Goal: Transaction & Acquisition: Purchase product/service

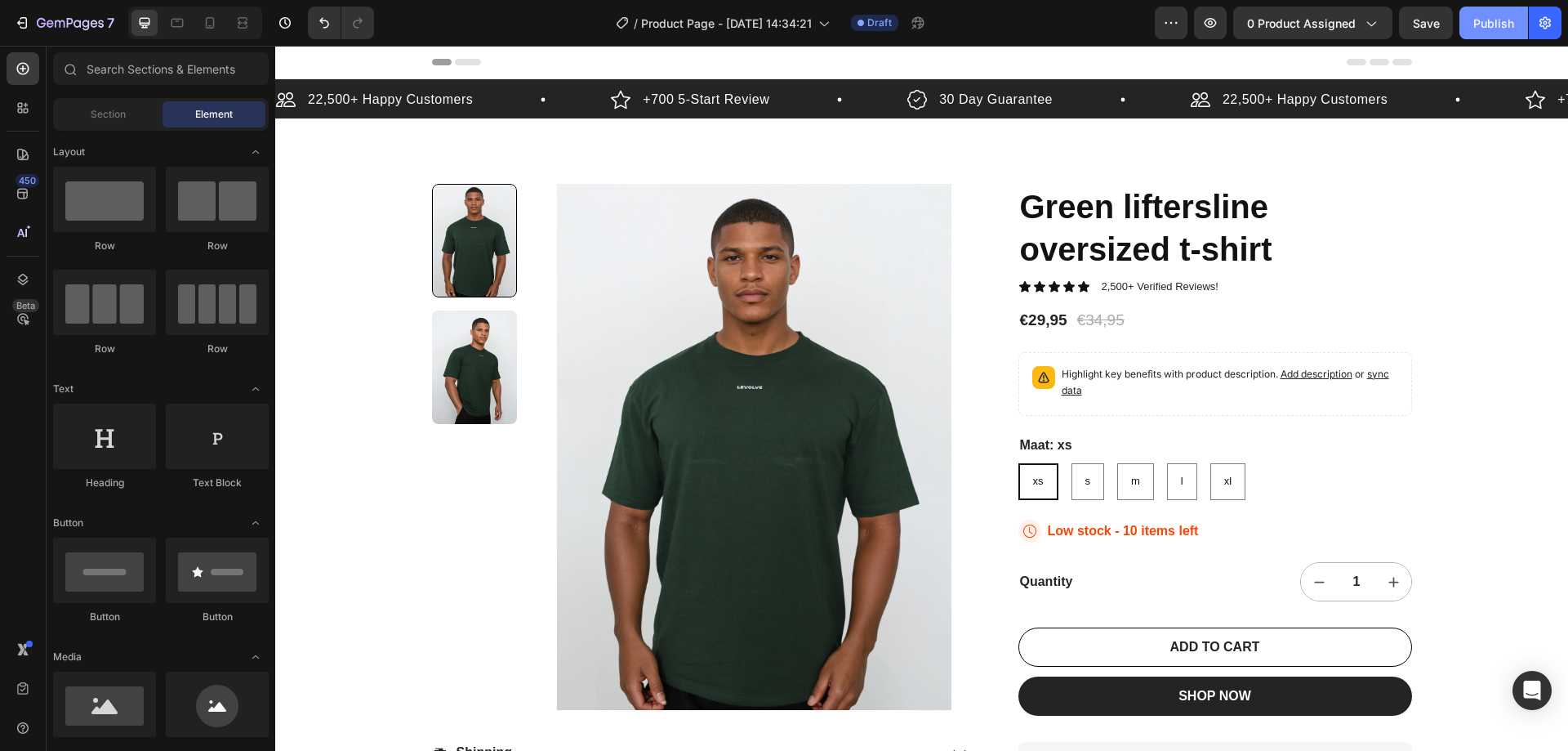
click at [1510, 30] on div "Publish" at bounding box center [1493, 22] width 40 height 17
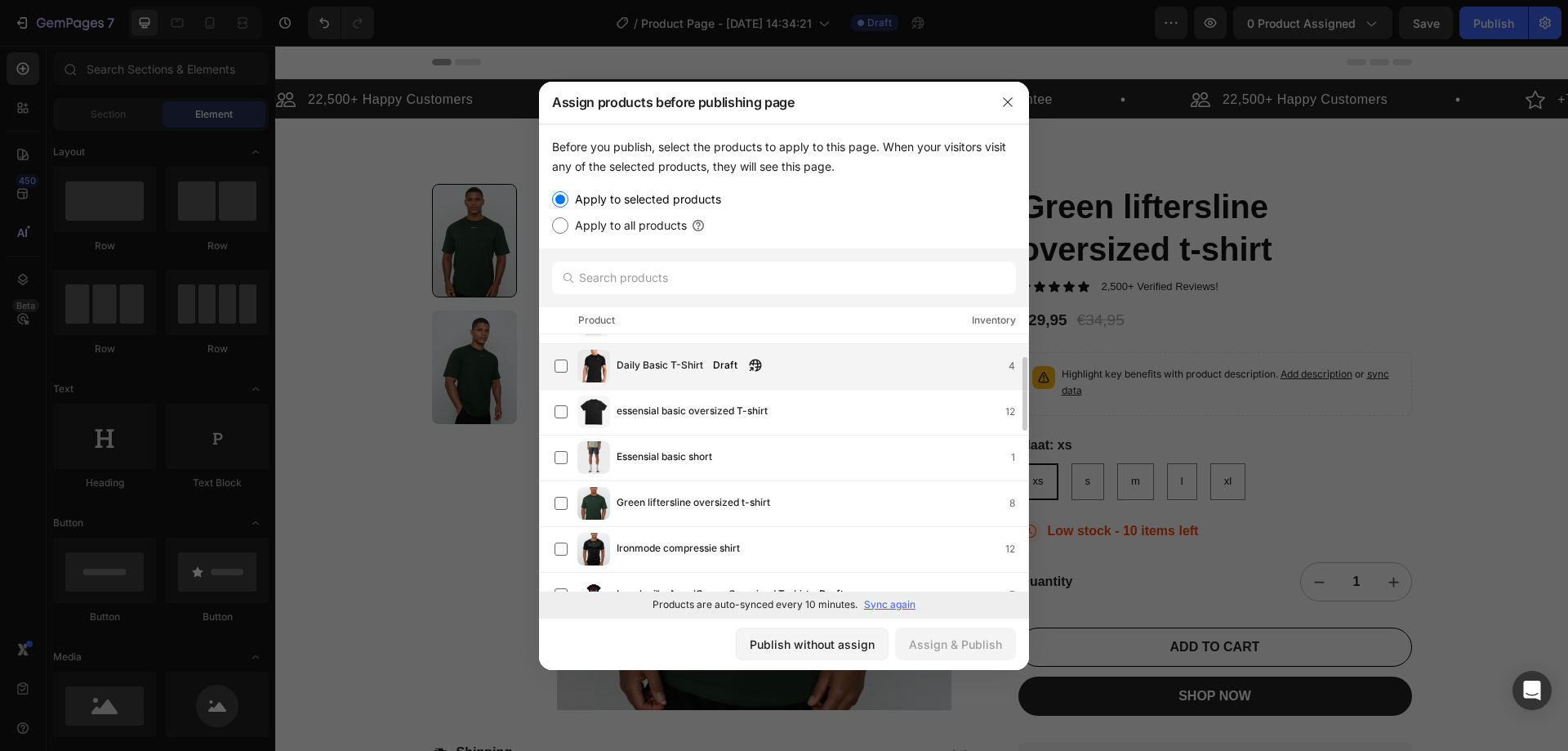
scroll to position [163, 0]
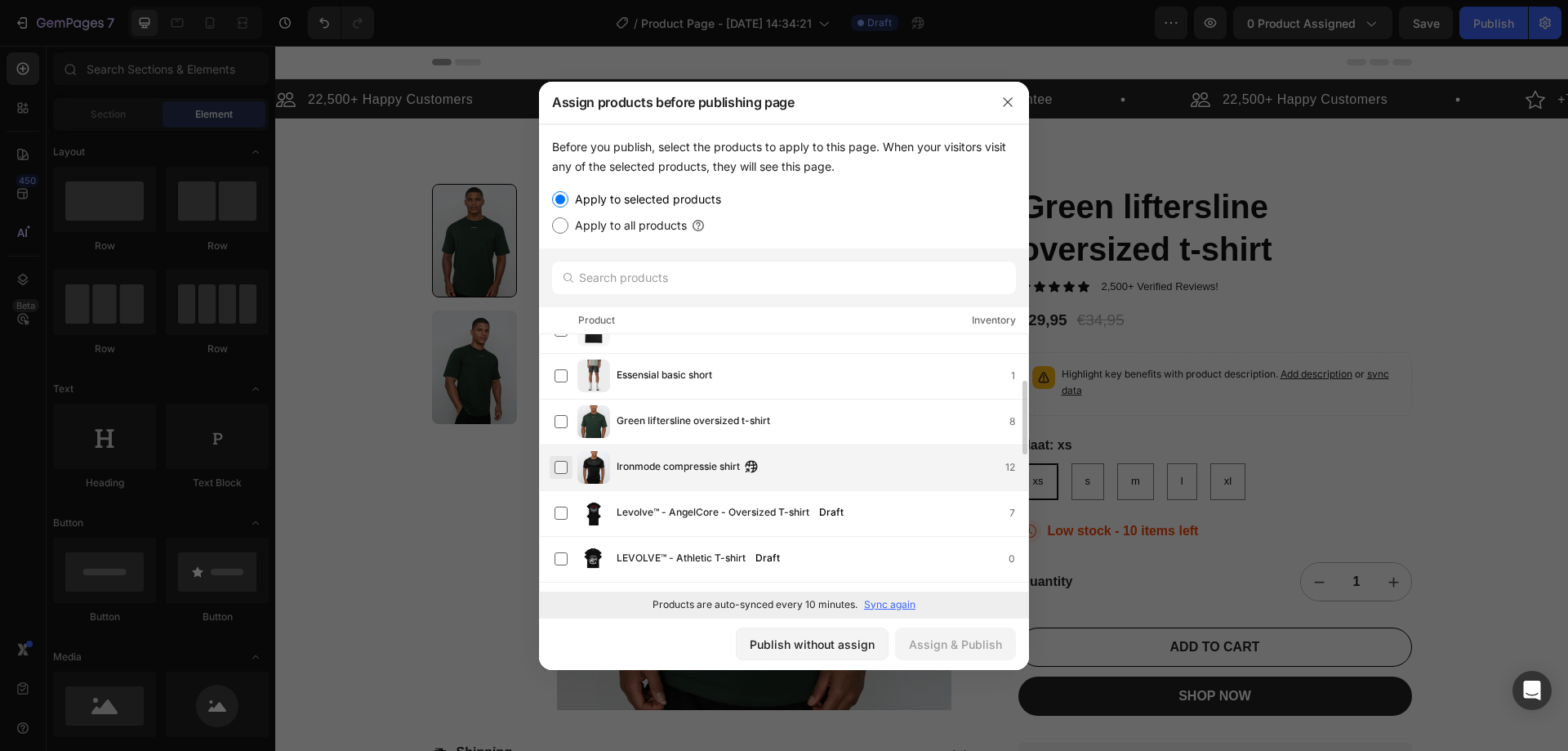
click at [555, 464] on label at bounding box center [561, 467] width 13 height 13
click at [935, 638] on div "Assign & Publish" at bounding box center [956, 644] width 93 height 17
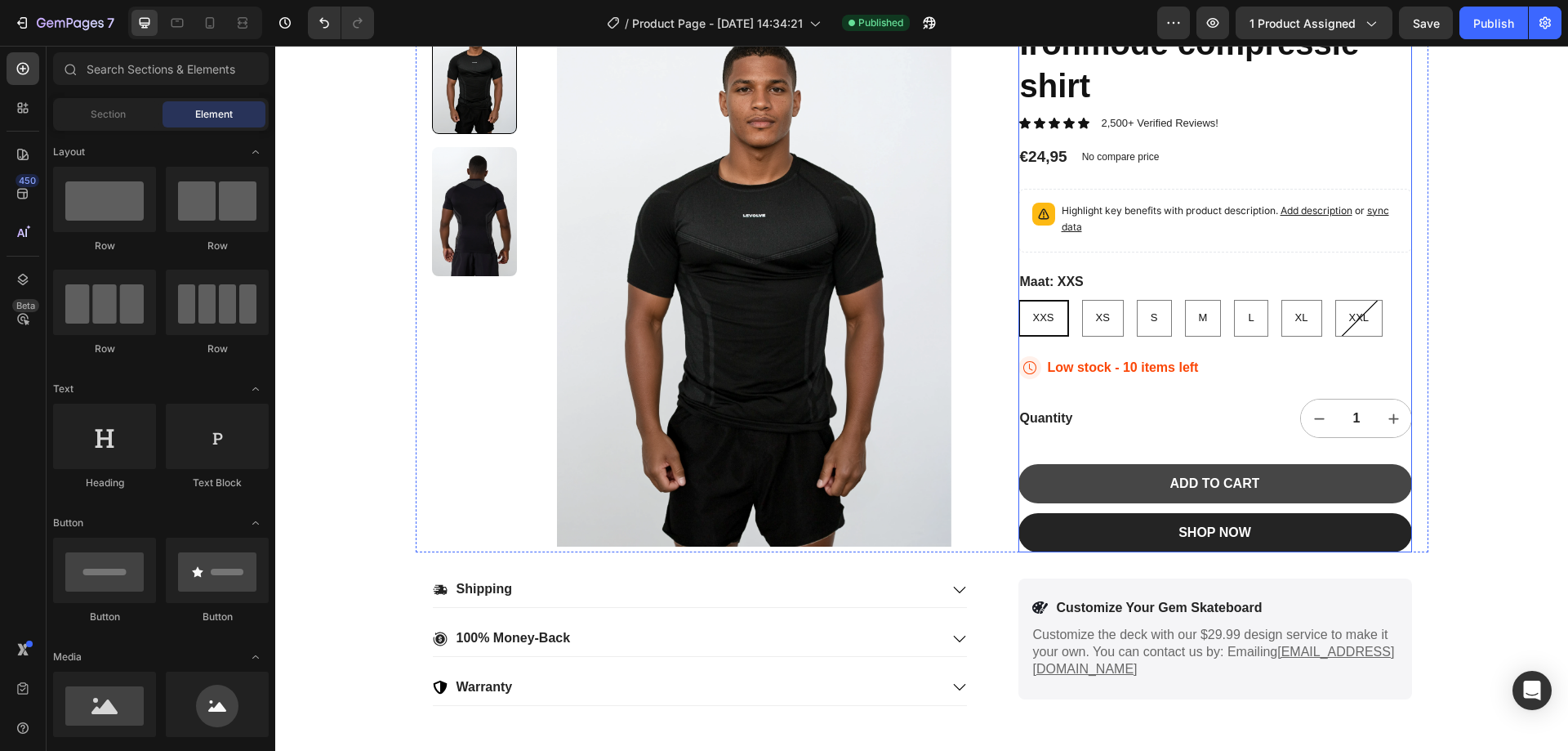
click at [1278, 491] on button "ADD TO CART" at bounding box center [1215, 484] width 393 height 40
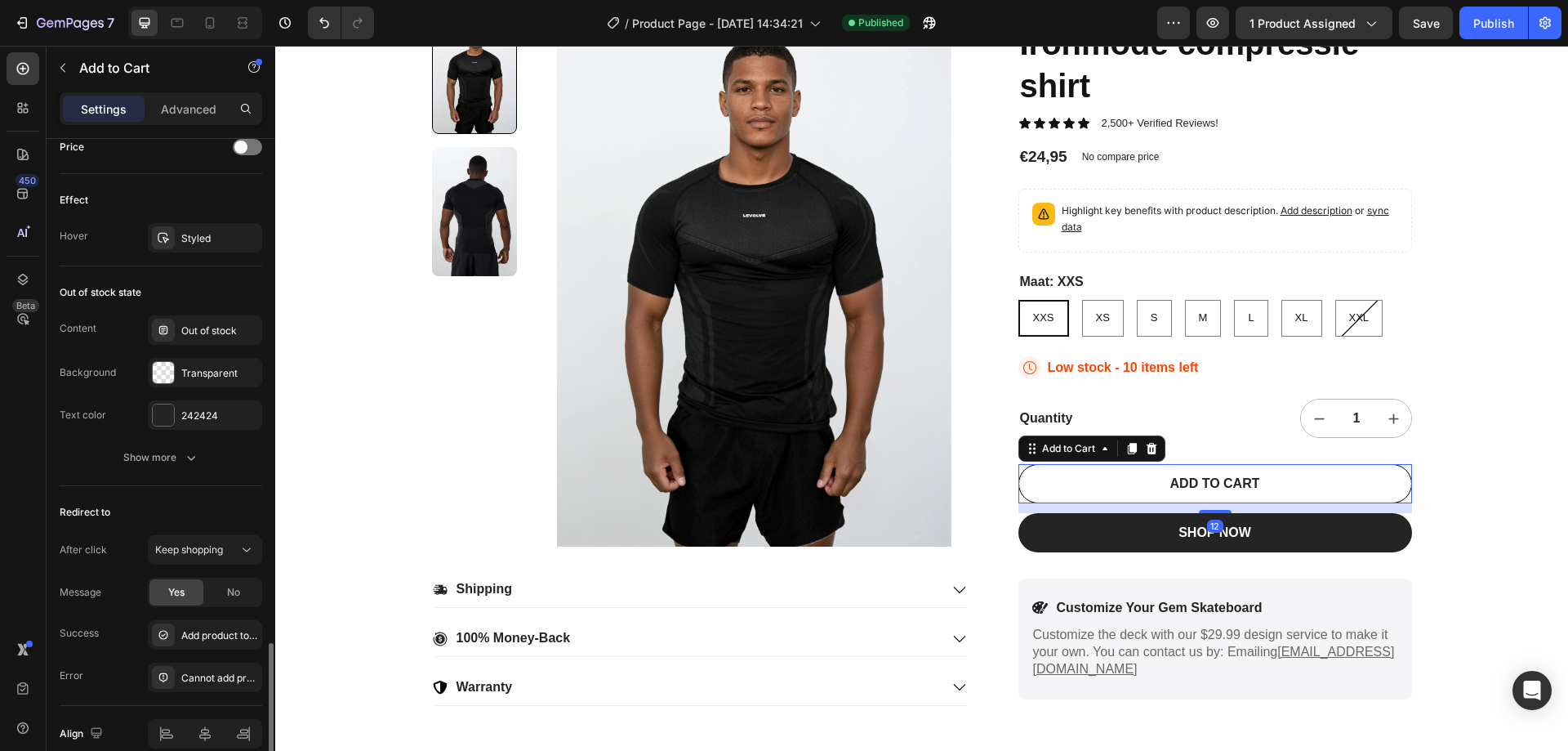
scroll to position [1220, 0]
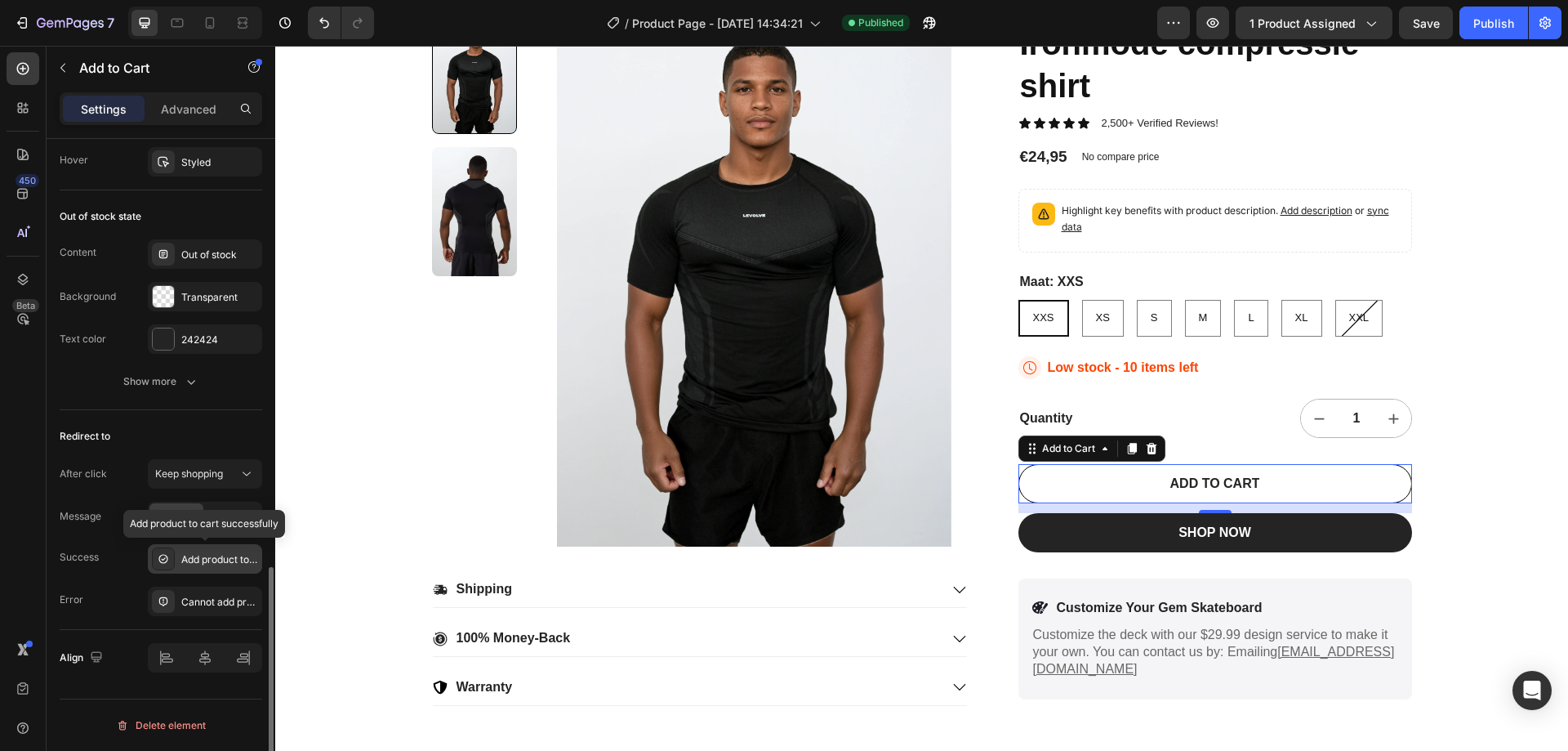
click at [221, 558] on div "Add product to cart successfully" at bounding box center [220, 560] width 77 height 14
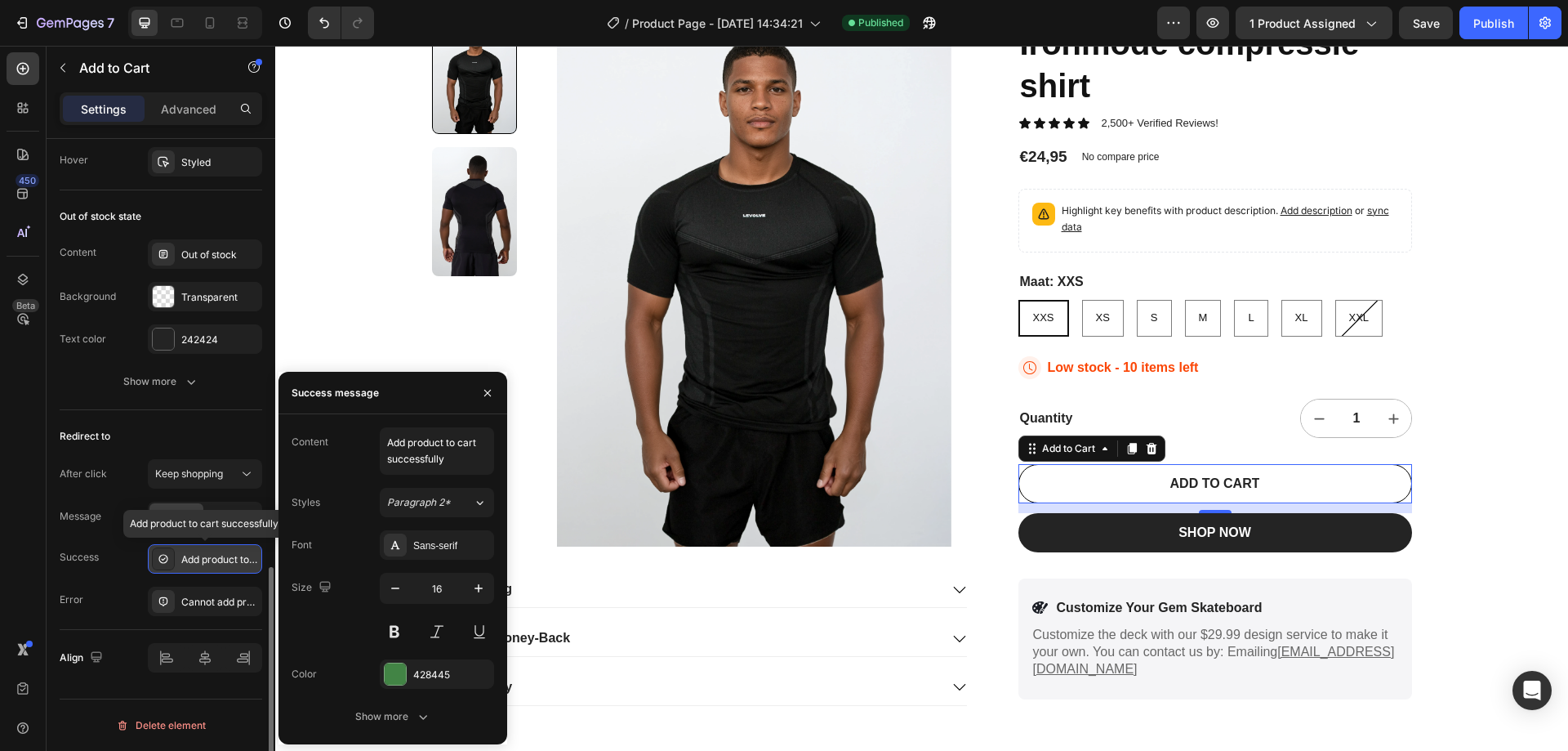
click at [221, 558] on div "Add product to cart successfully" at bounding box center [220, 560] width 77 height 14
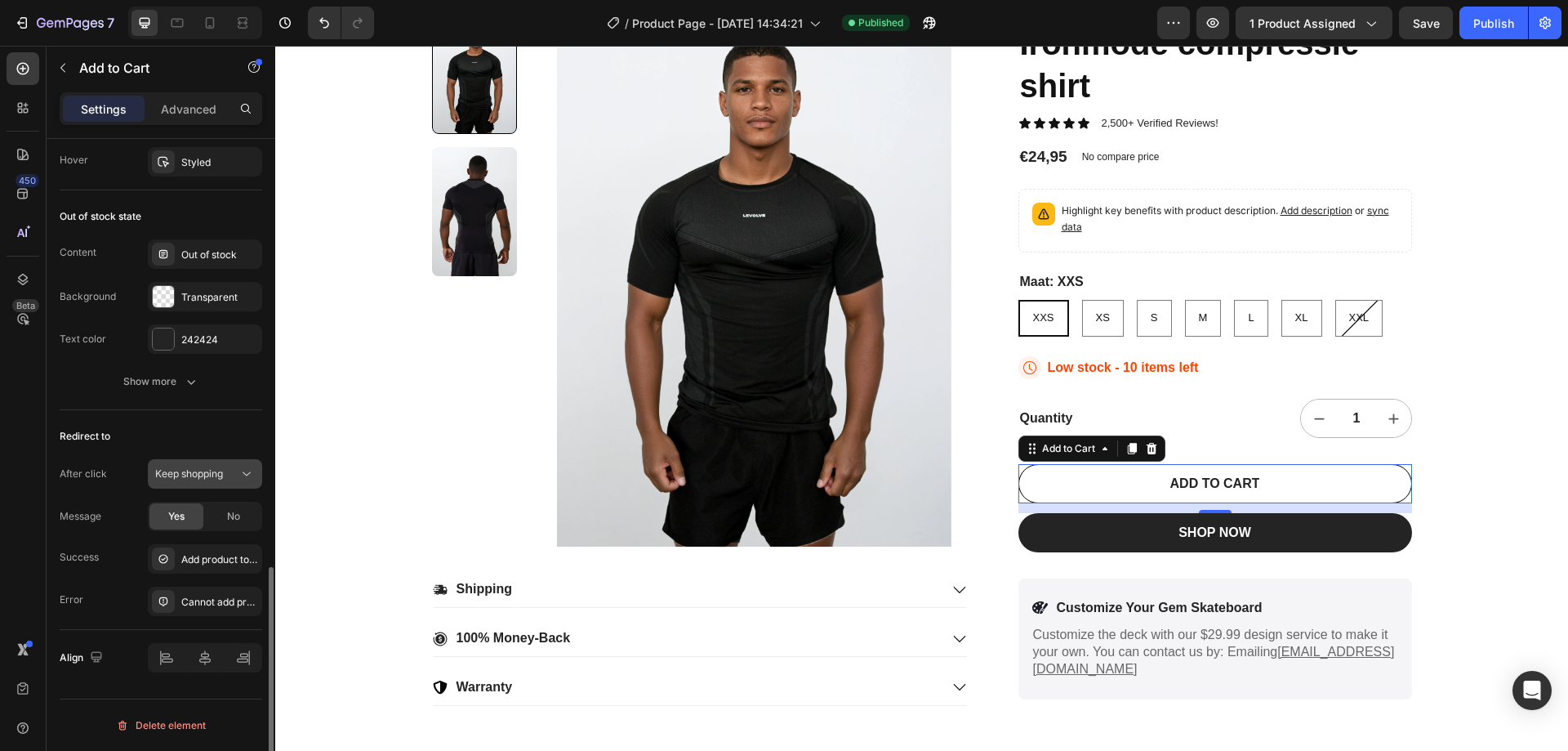
click at [180, 478] on span "Keep shopping" at bounding box center [189, 473] width 67 height 13
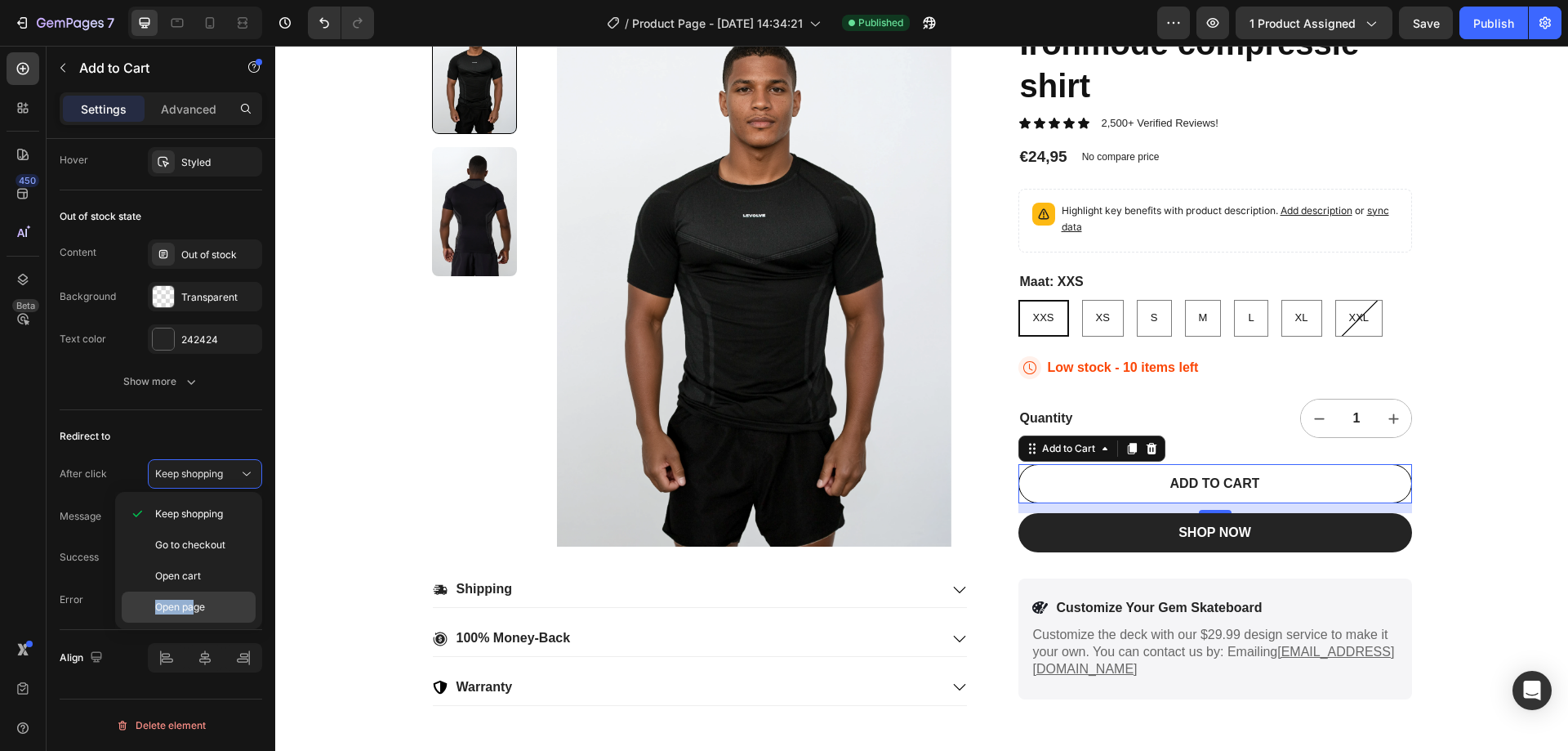
drag, startPoint x: 212, startPoint y: 573, endPoint x: 197, endPoint y: 604, distance: 34.4
click at [197, 604] on div "Keep shopping Go to checkout Open cart Open page" at bounding box center [189, 561] width 134 height 124
click at [197, 604] on span "Open page" at bounding box center [180, 607] width 49 height 14
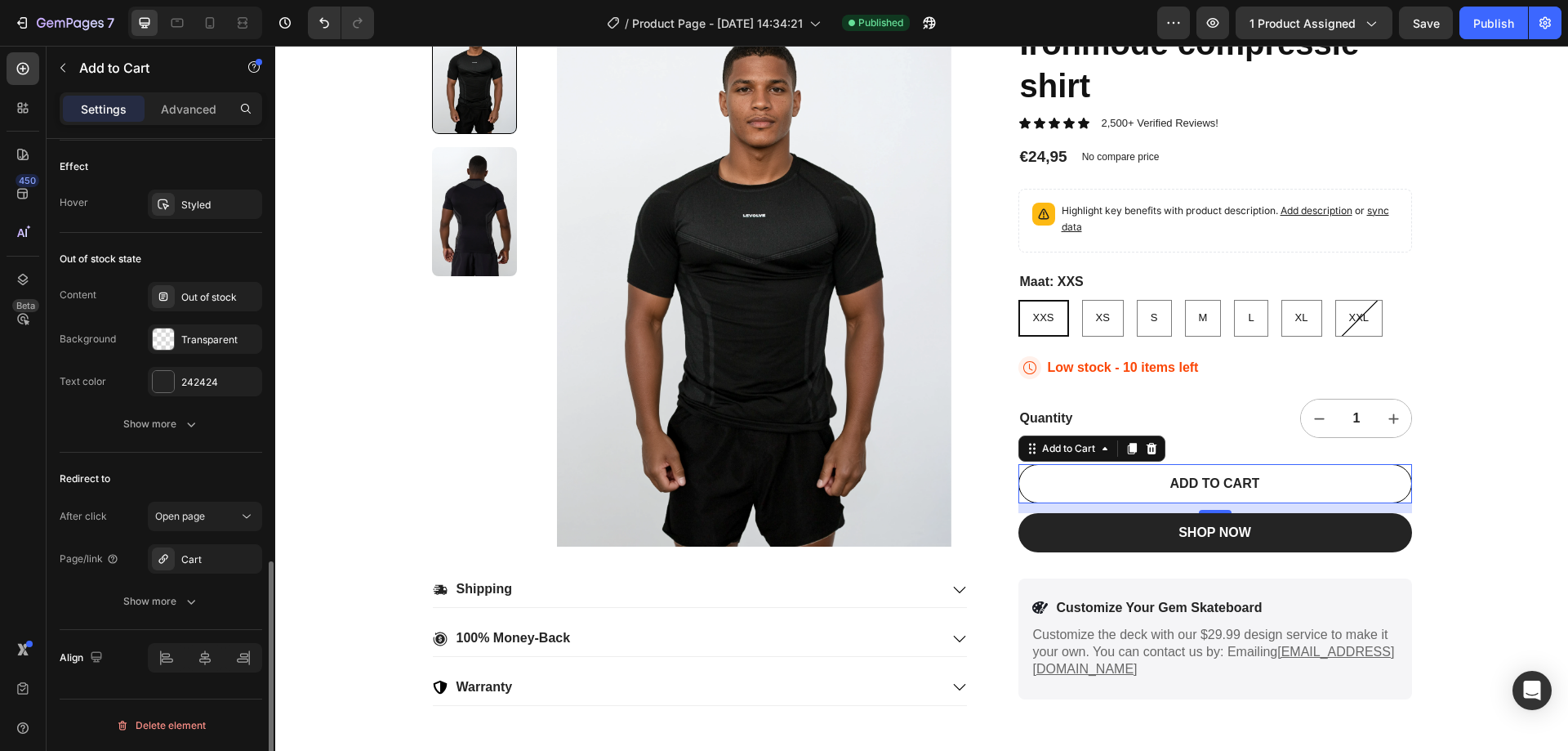
scroll to position [1178, 0]
click at [179, 596] on div "Show more" at bounding box center [161, 601] width 76 height 16
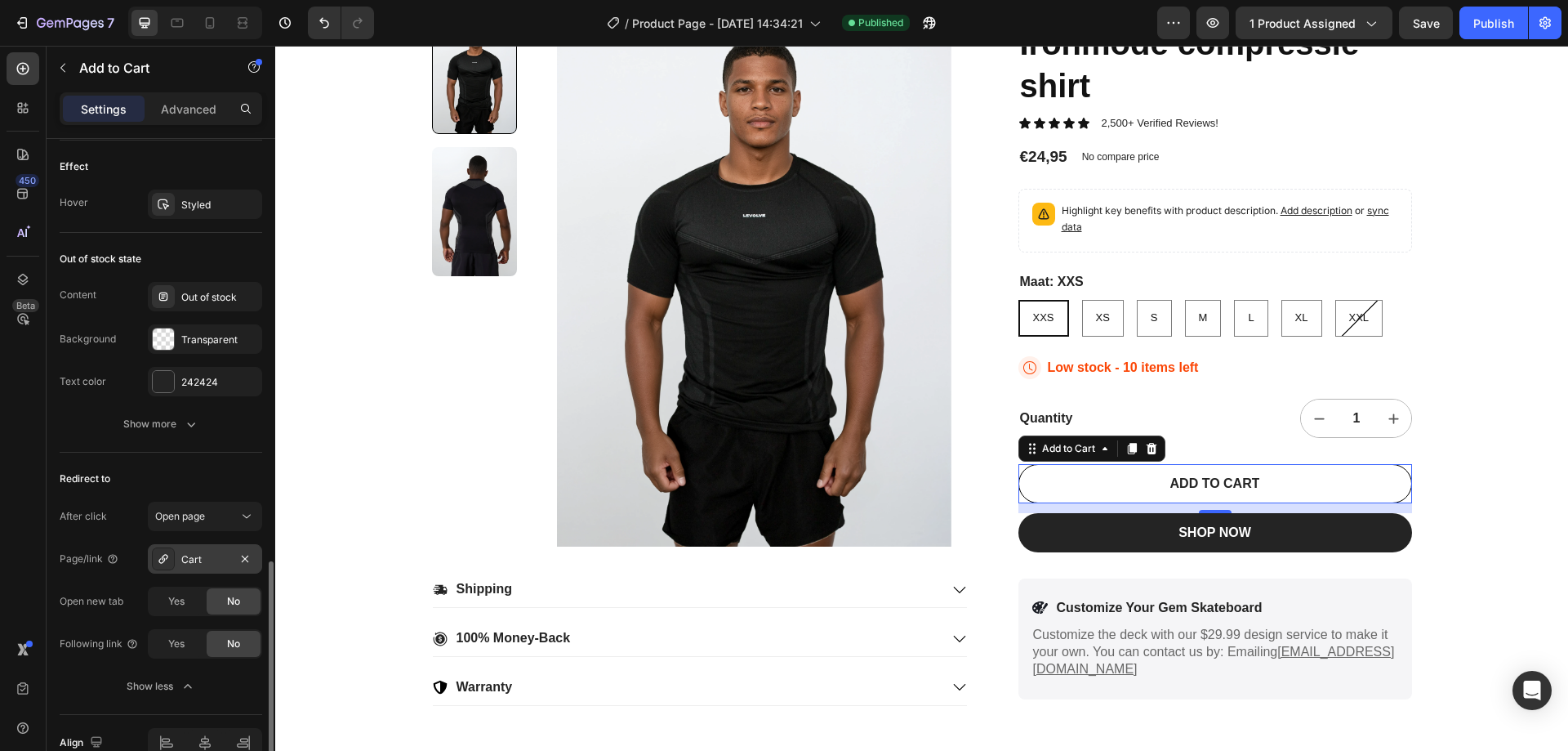
click at [190, 563] on div "Cart" at bounding box center [205, 560] width 48 height 14
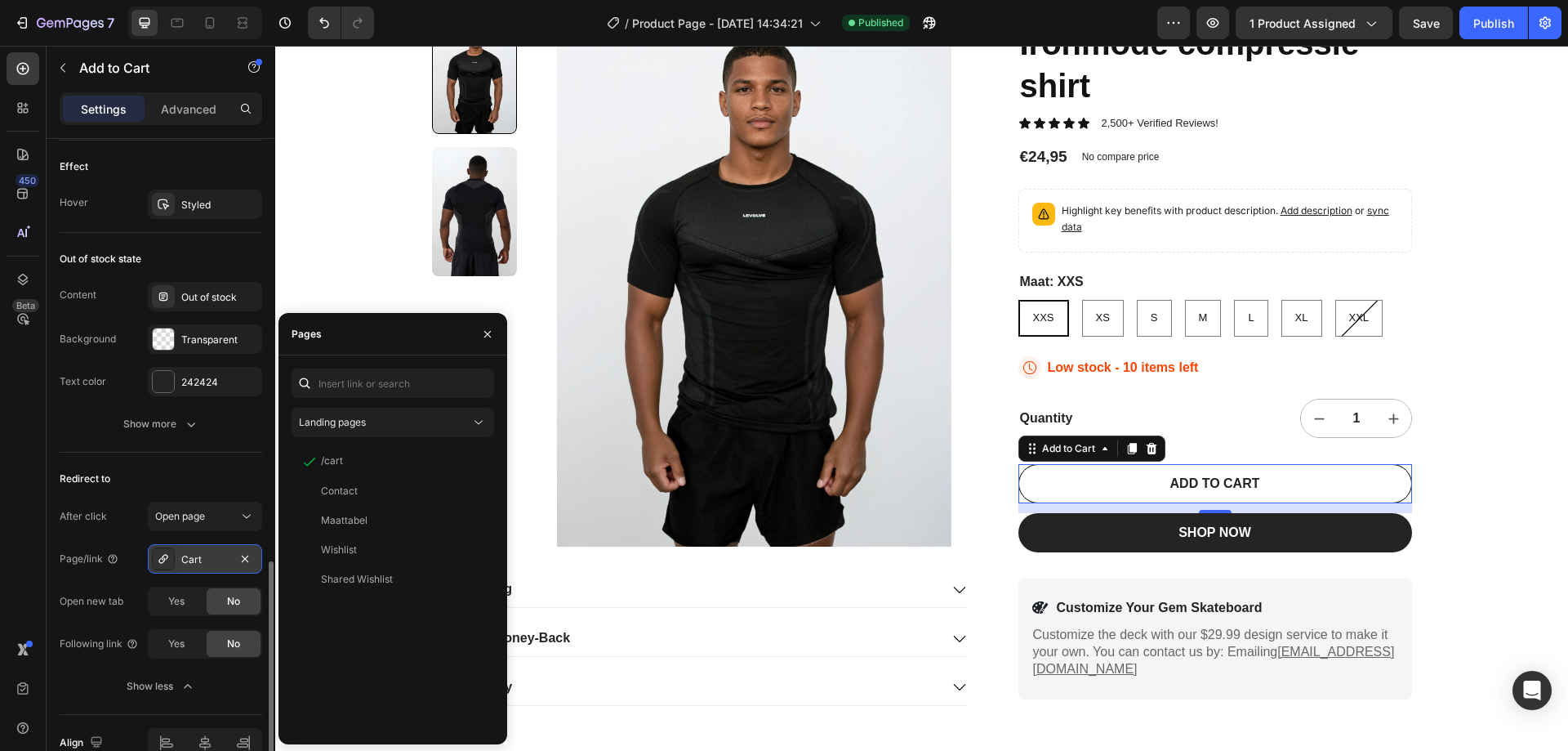
click at [190, 563] on div "Cart" at bounding box center [205, 560] width 48 height 14
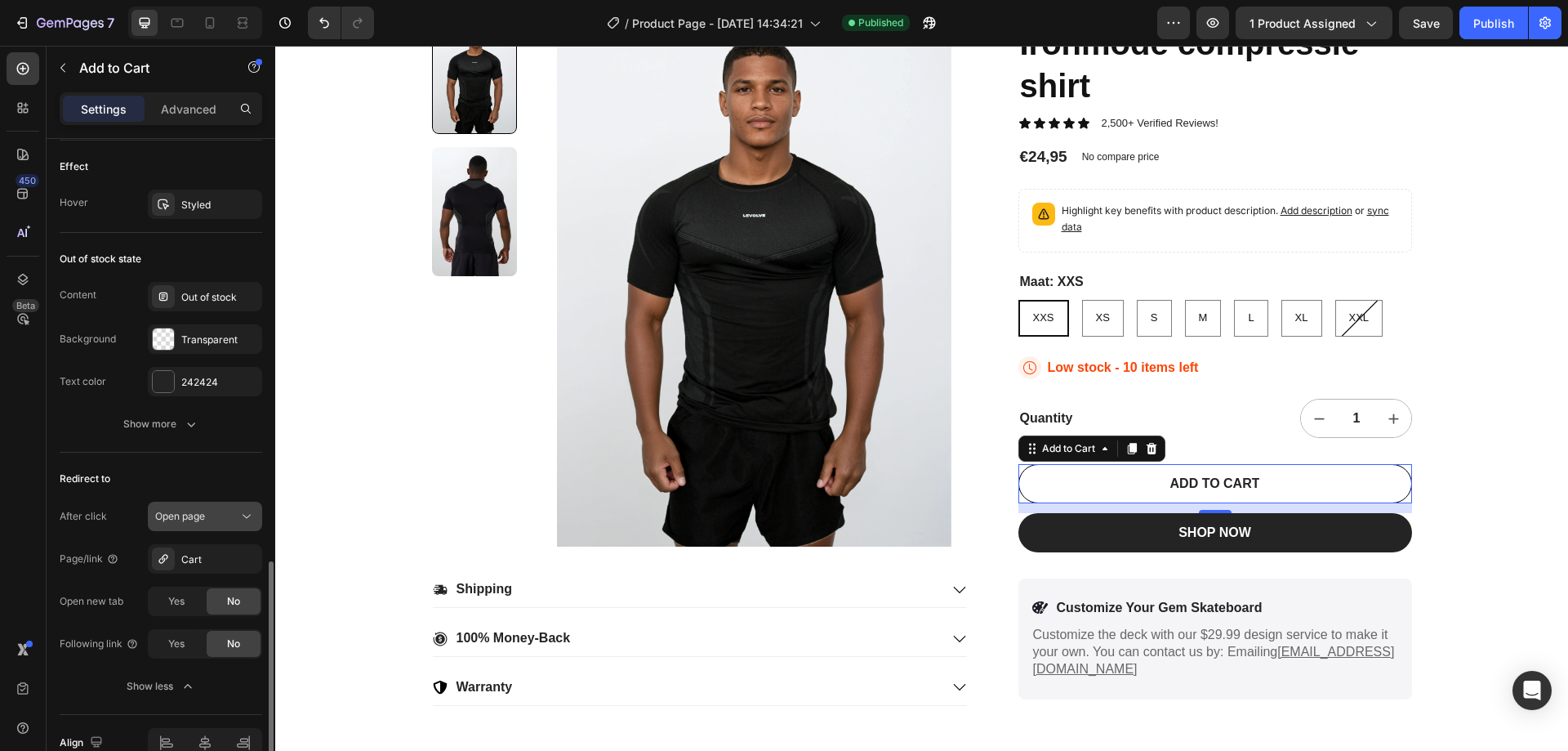
click at [196, 517] on span "Open page" at bounding box center [180, 517] width 49 height 13
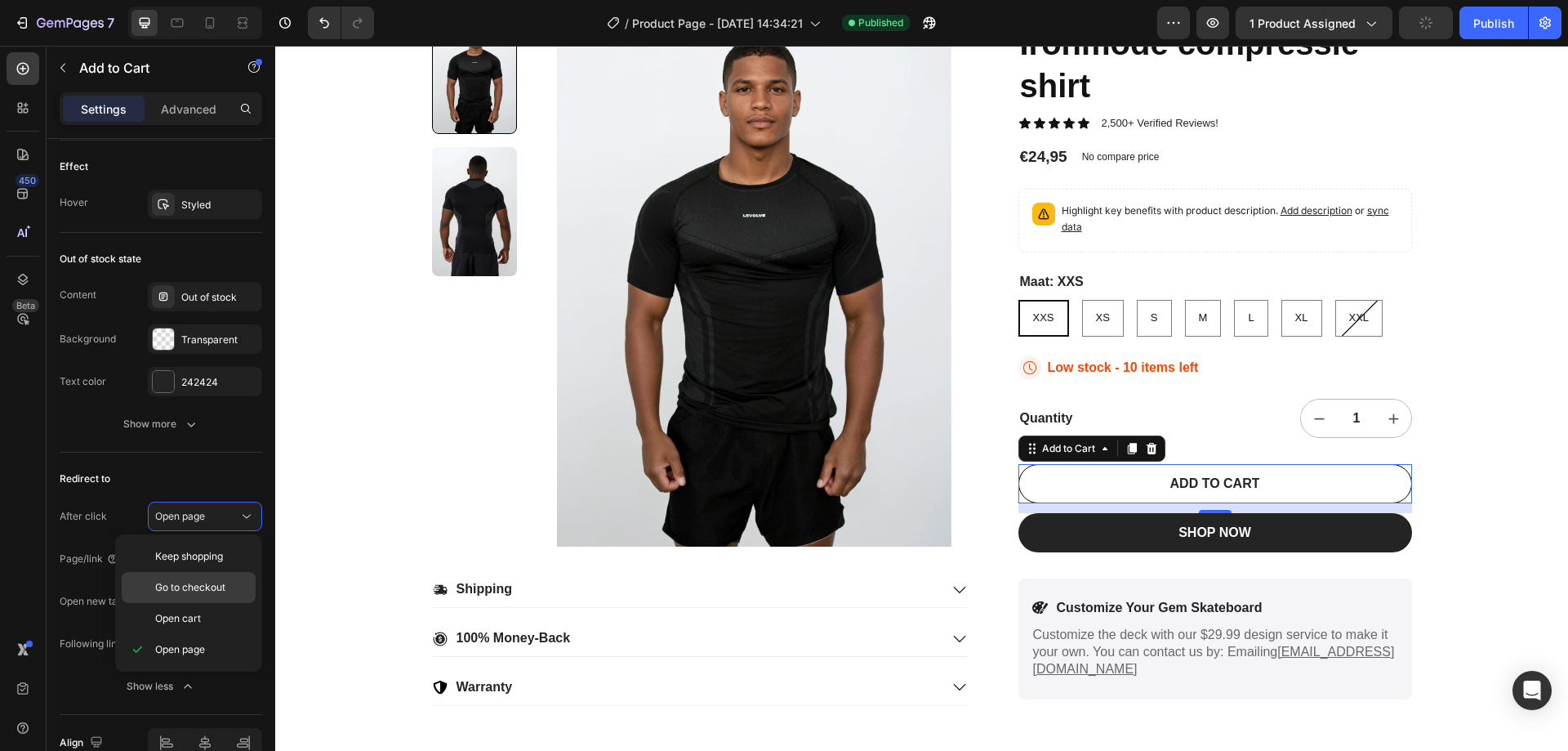
click at [203, 585] on span "Go to checkout" at bounding box center [190, 588] width 70 height 14
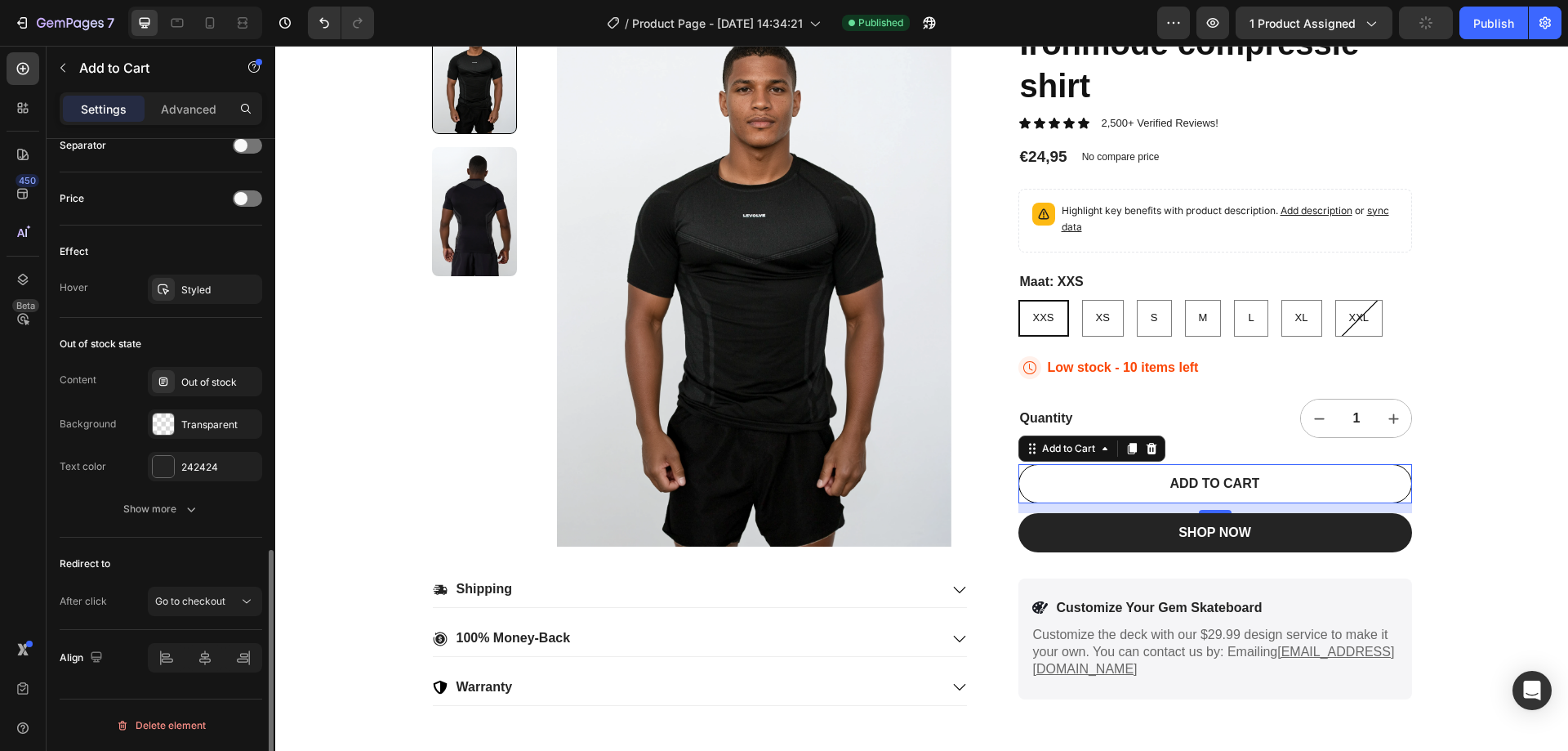
scroll to position [1092, 0]
click at [187, 601] on span "Go to checkout" at bounding box center [190, 601] width 70 height 13
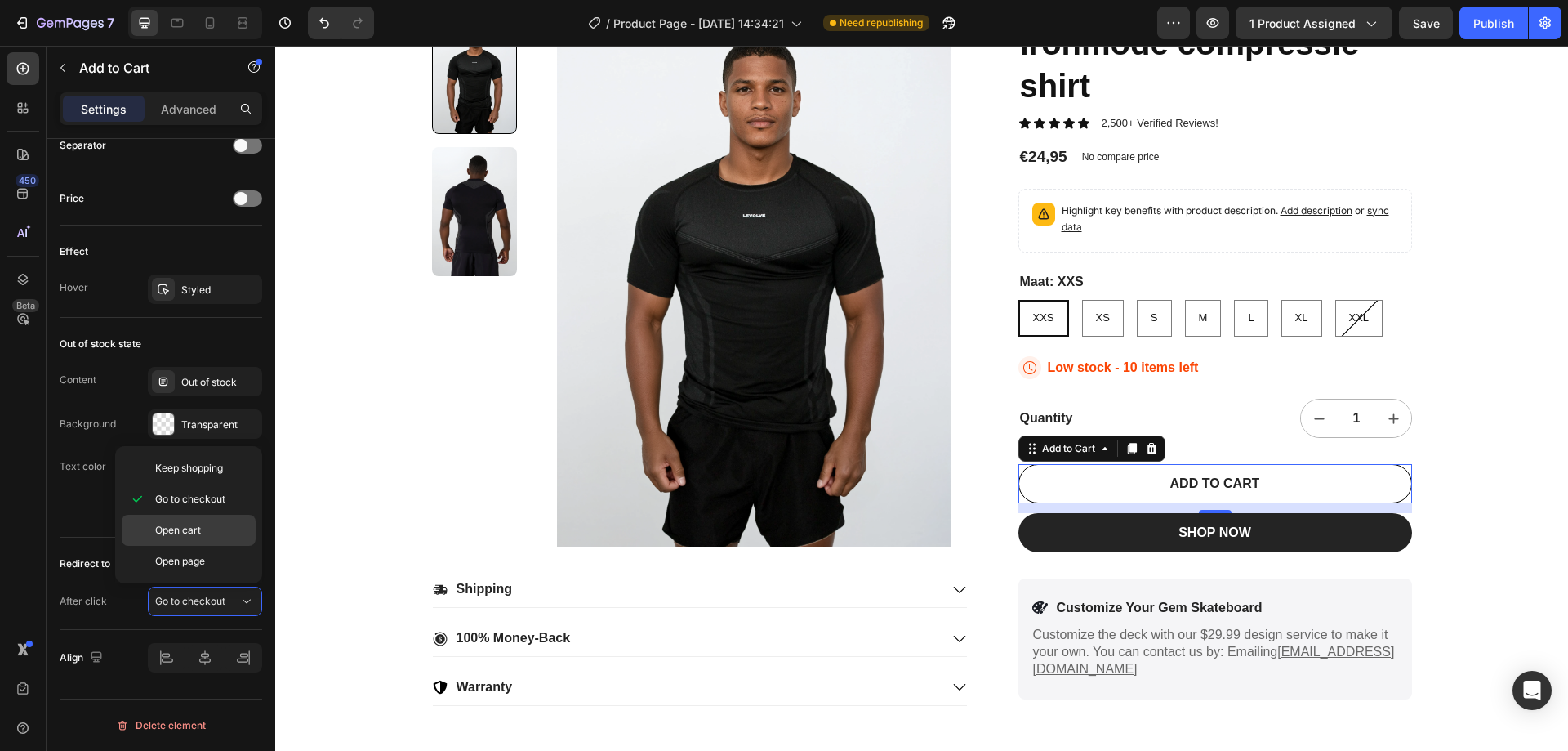
click at [204, 546] on div "Open cart" at bounding box center [189, 561] width 134 height 31
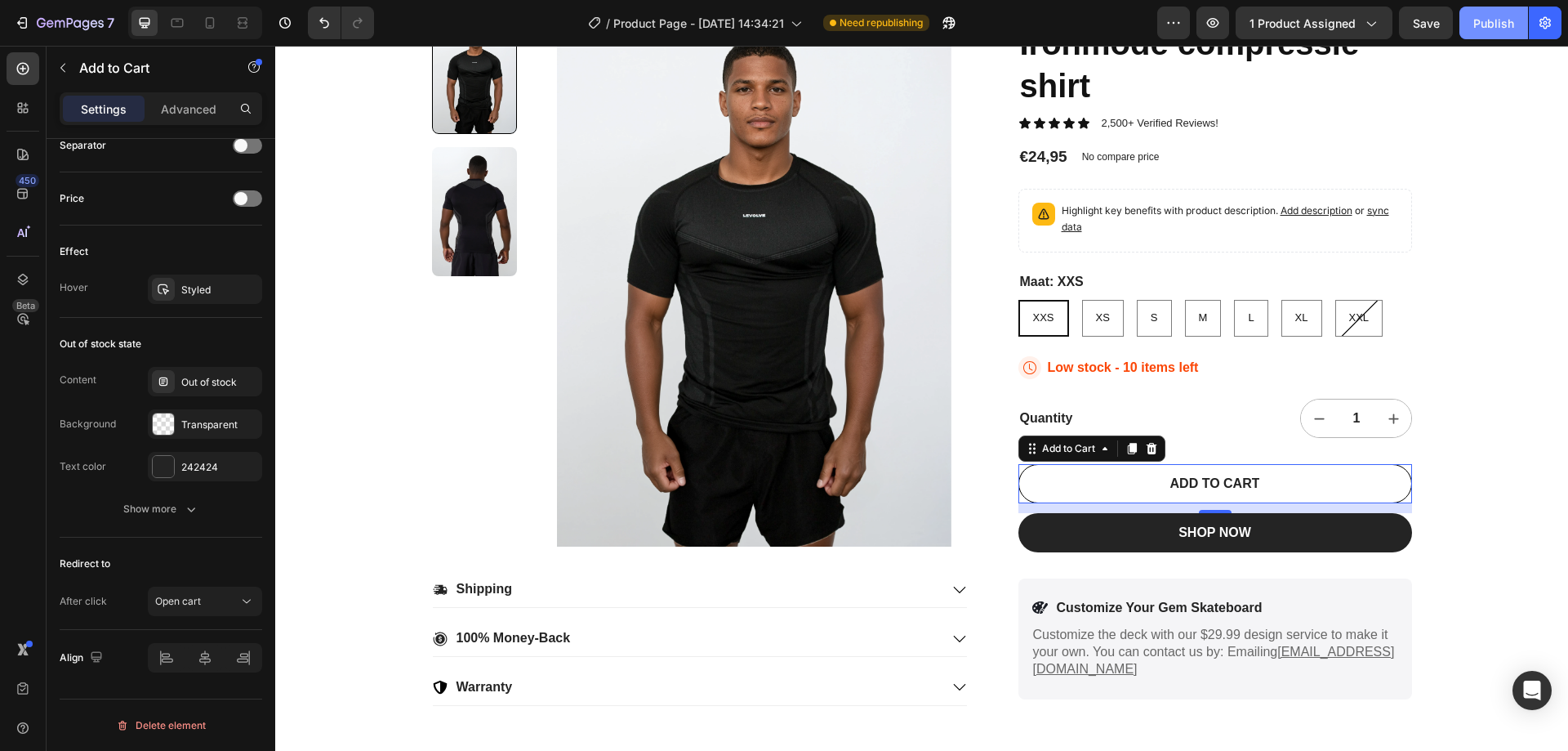
click at [1496, 24] on div "Publish" at bounding box center [1493, 22] width 40 height 17
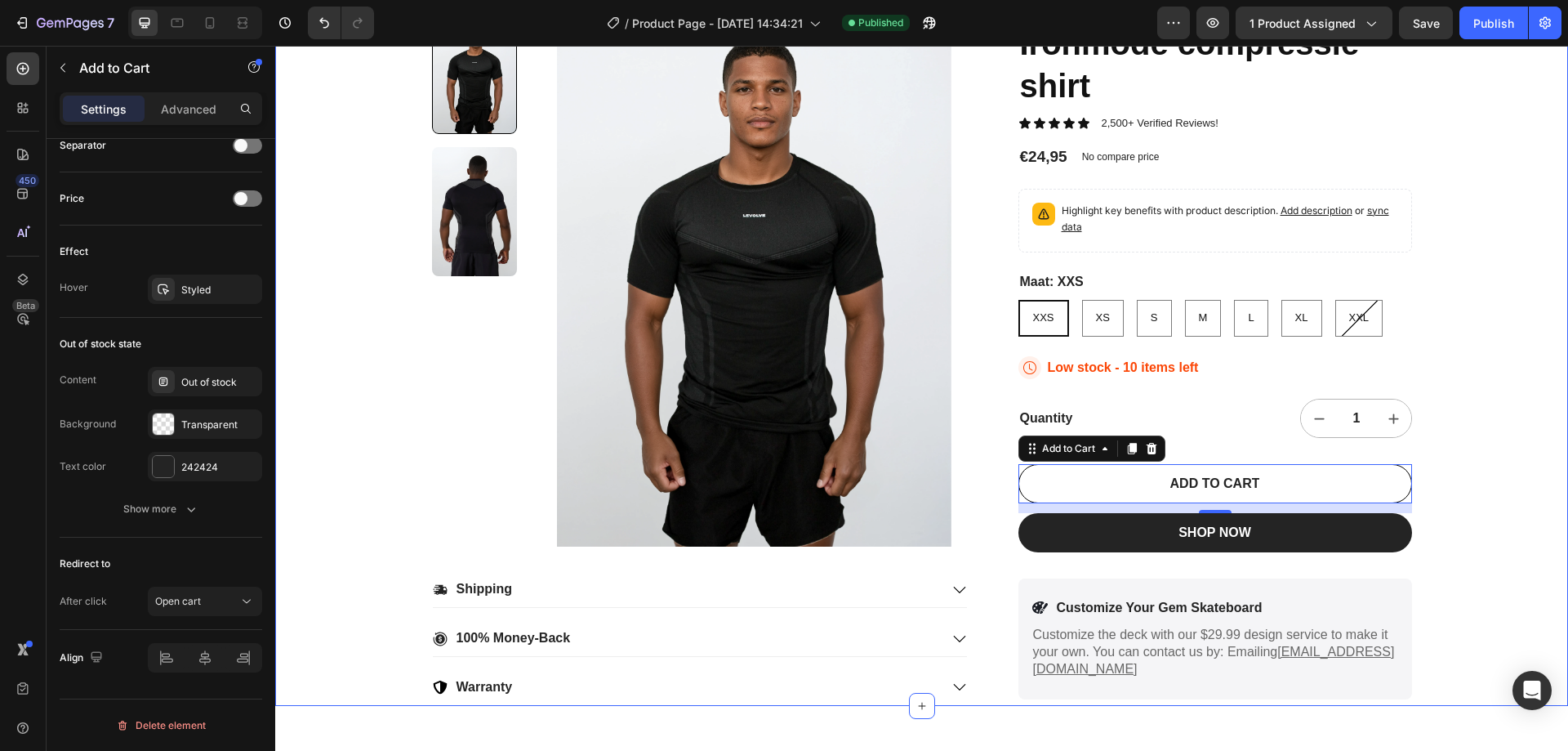
scroll to position [0, 0]
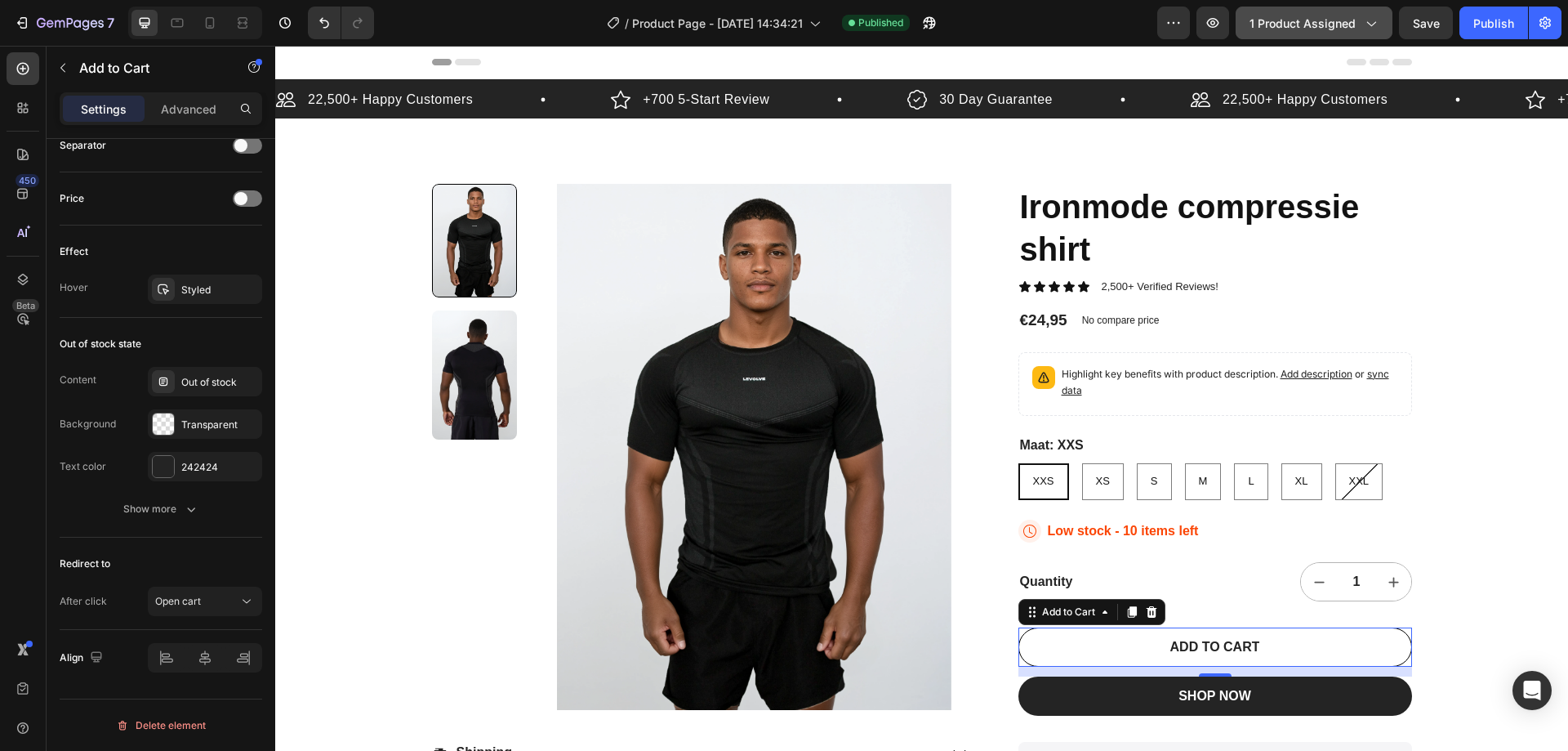
click at [1352, 22] on span "1 product assigned" at bounding box center [1303, 22] width 106 height 17
click at [1182, 25] on icon "button" at bounding box center [1174, 22] width 16 height 16
